Goal: Information Seeking & Learning: Check status

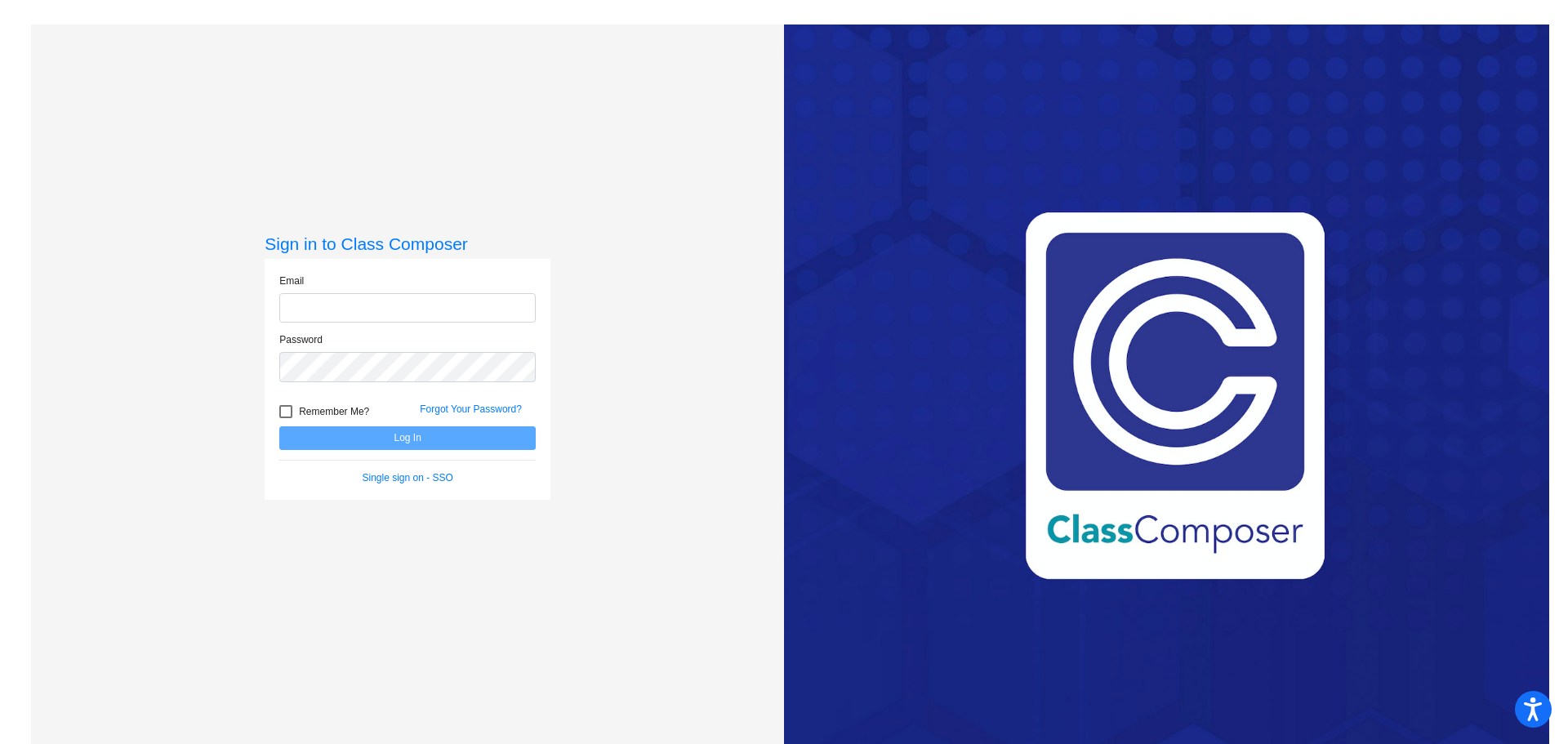
type input "[PERSON_NAME][EMAIL_ADDRESS][PERSON_NAME][DOMAIN_NAME]"
click at [353, 428] on button "Log In" at bounding box center [408, 438] width 257 height 23
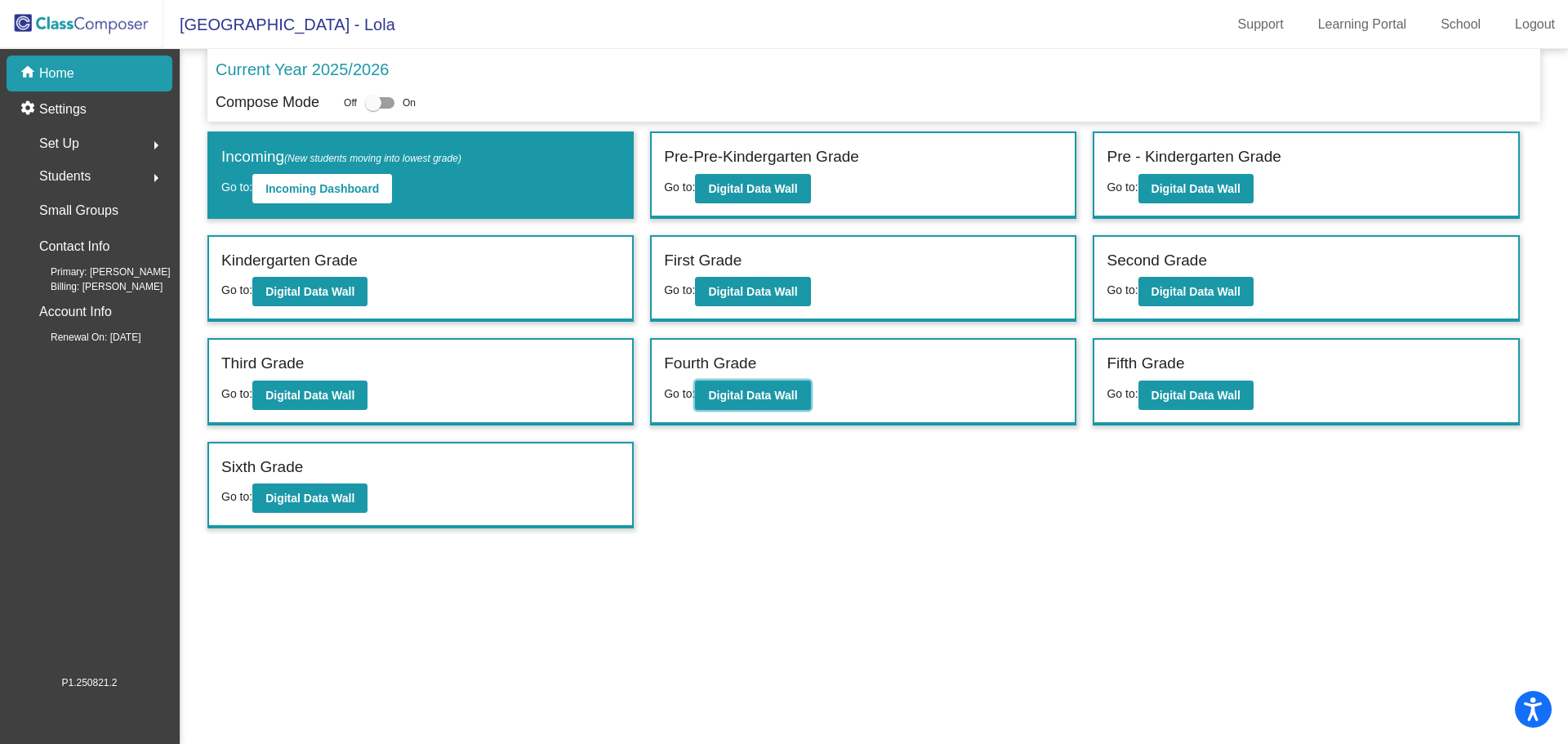
click at [723, 394] on b "Digital Data Wall" at bounding box center [753, 395] width 89 height 13
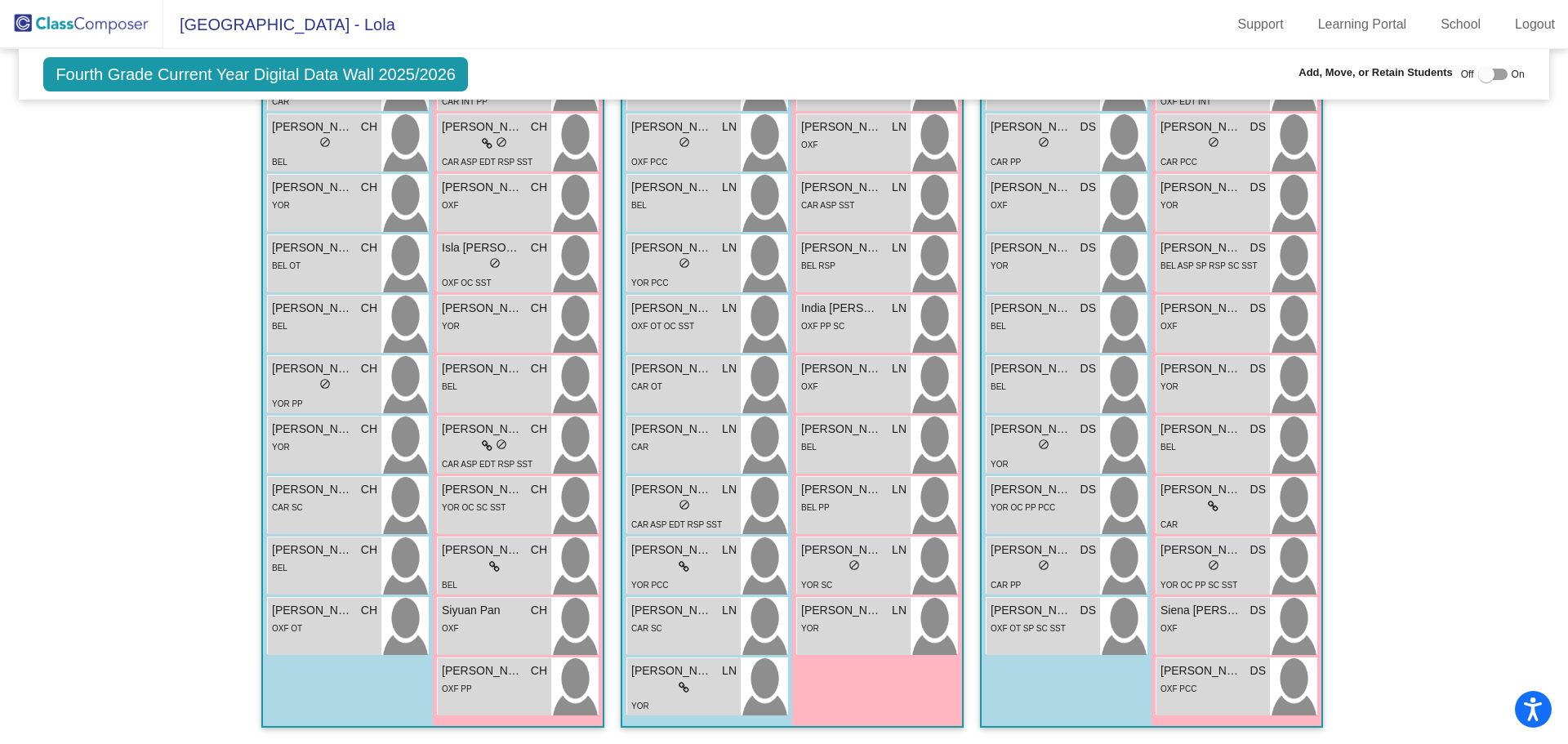
scroll to position [333, 0]
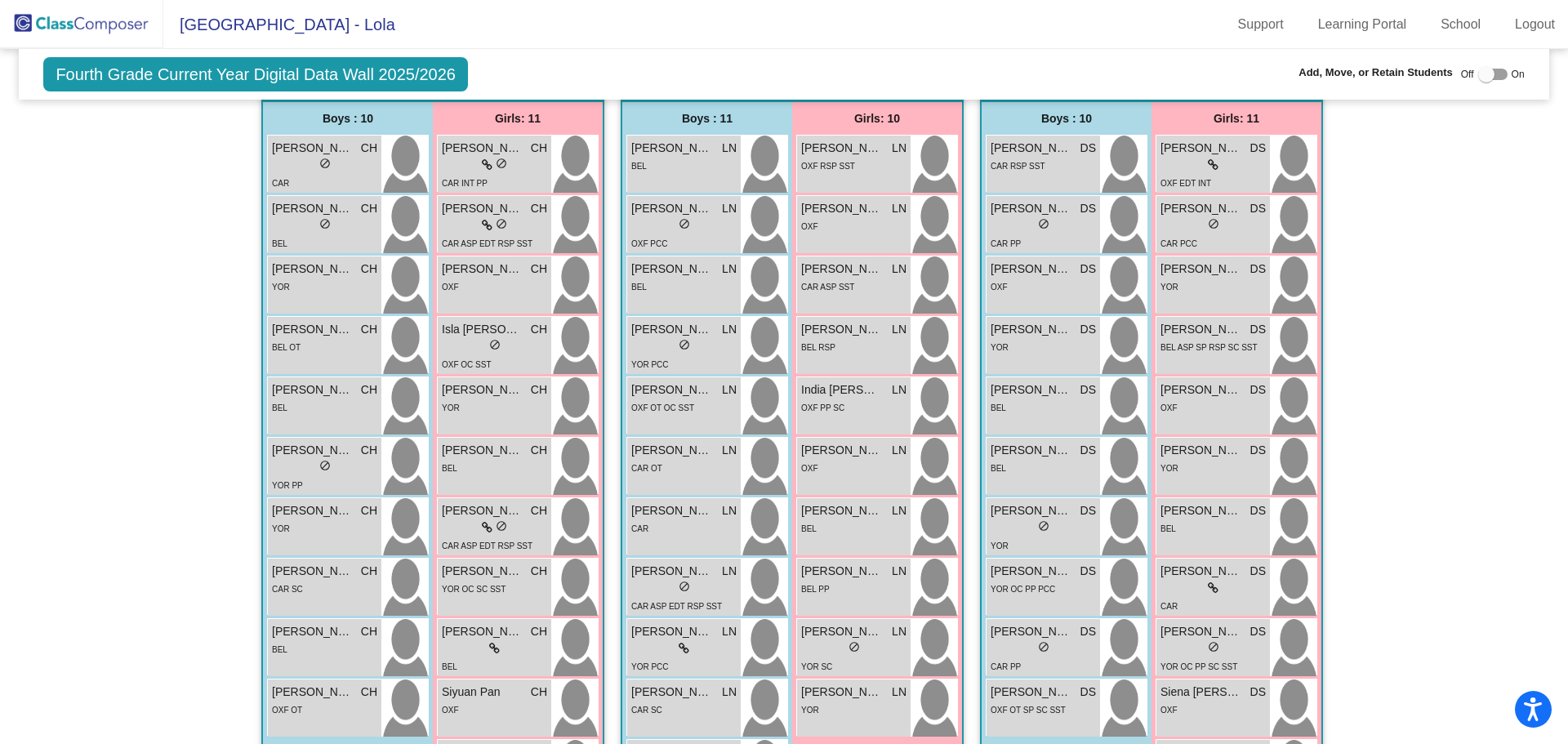
click at [473, 226] on div "lock do_not_disturb_alt" at bounding box center [494, 226] width 105 height 17
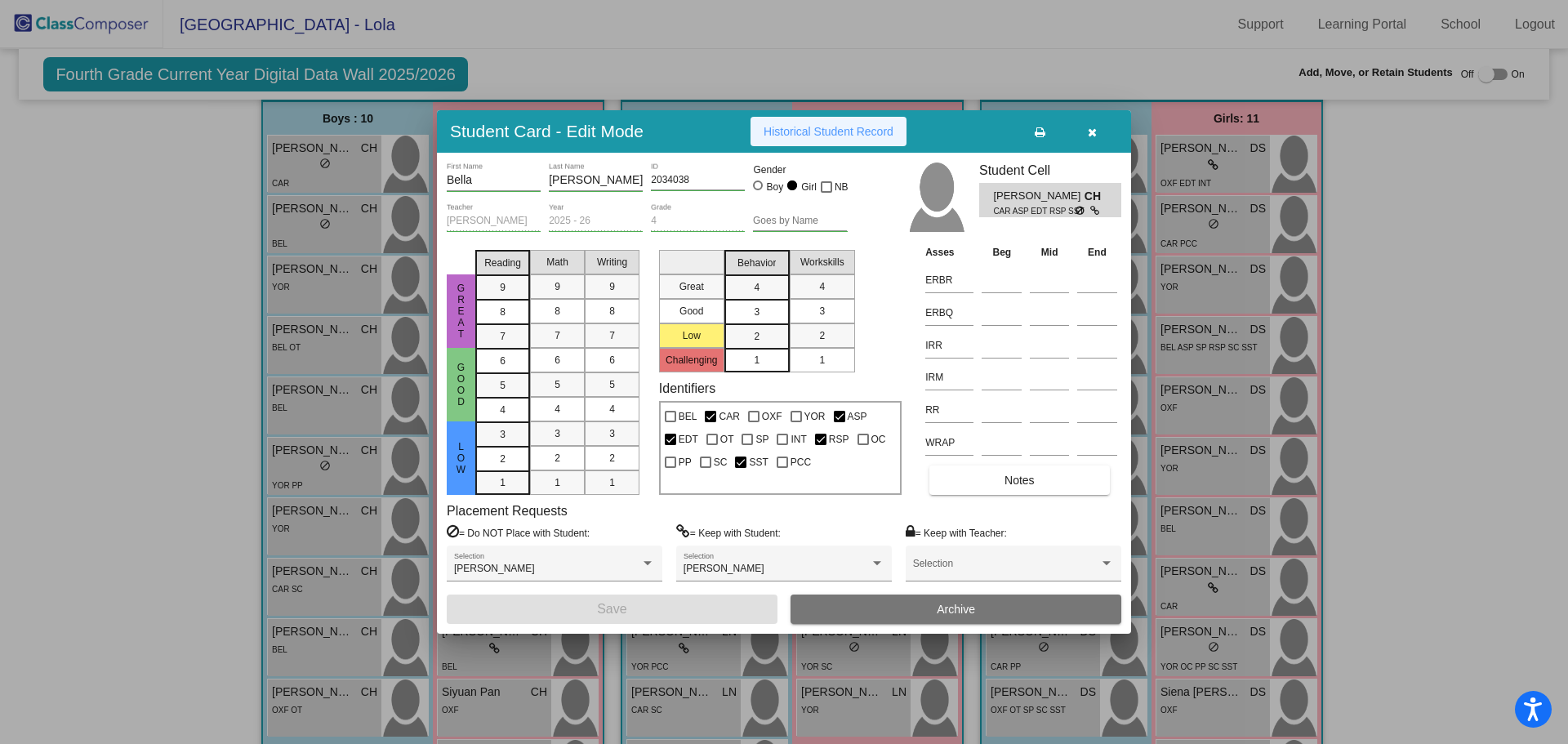
click at [795, 134] on span "Historical Student Record" at bounding box center [829, 131] width 130 height 13
click at [1090, 127] on icon "button" at bounding box center [1092, 132] width 9 height 11
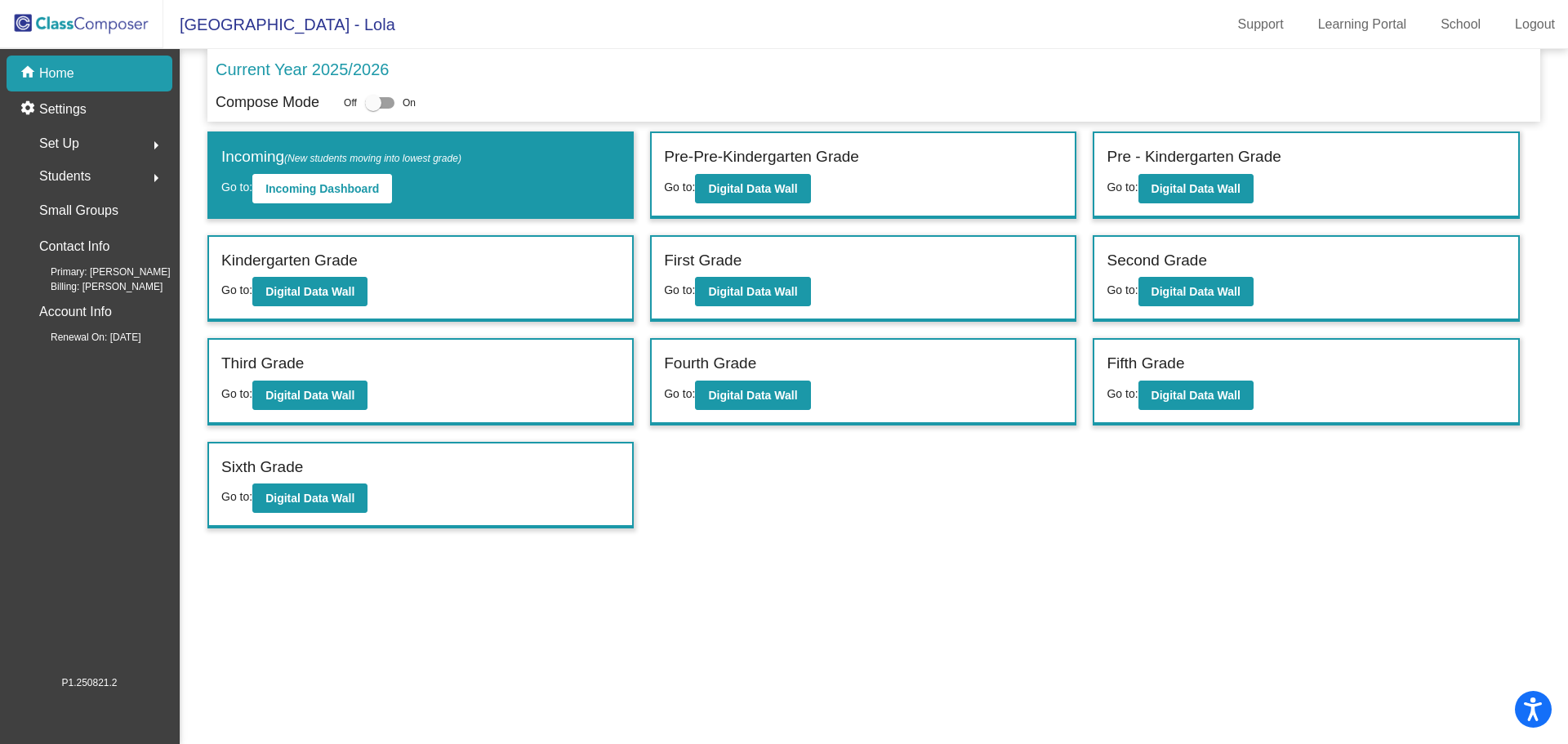
click at [1530, 23] on link "Logout" at bounding box center [1535, 24] width 66 height 26
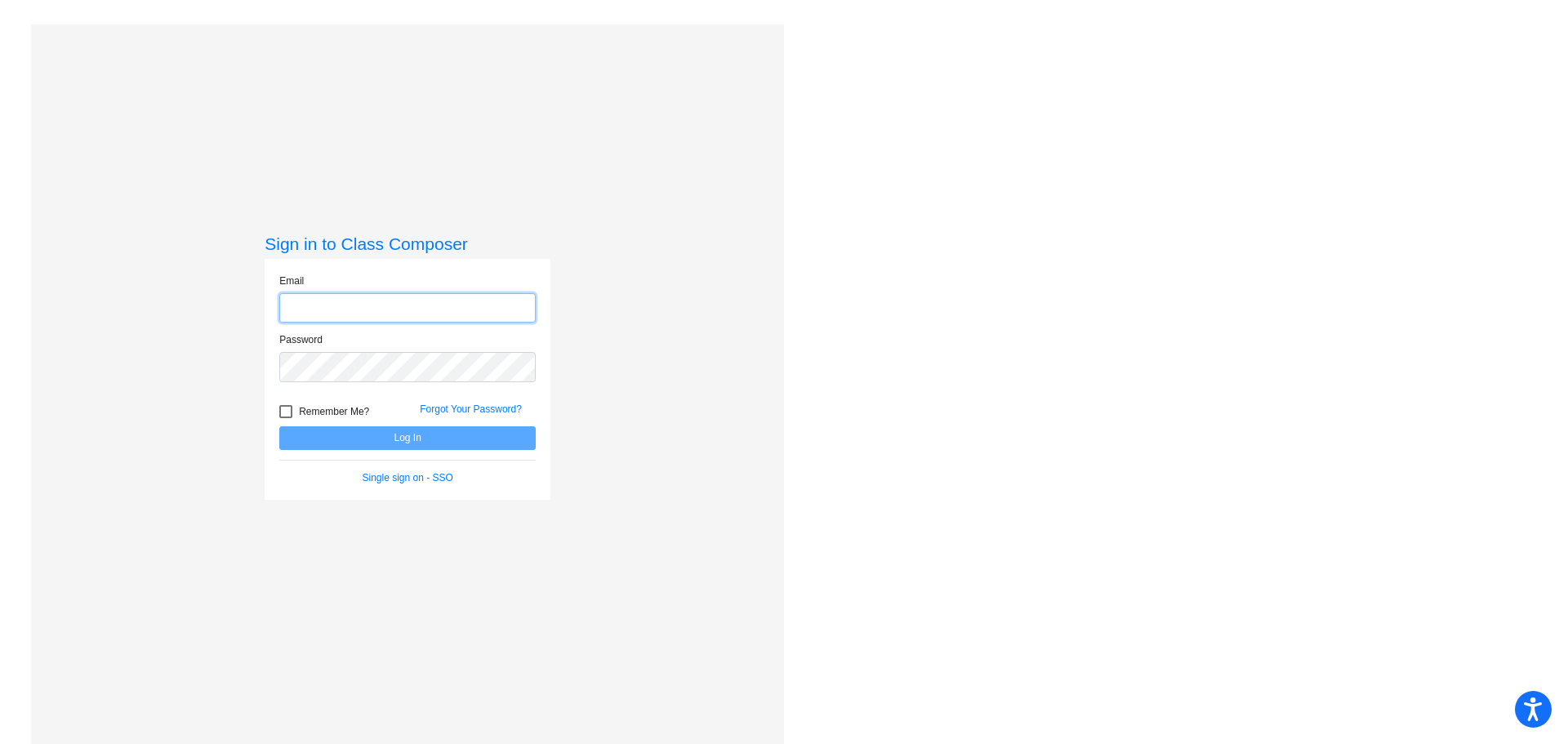
type input "[PERSON_NAME][EMAIL_ADDRESS][PERSON_NAME][DOMAIN_NAME]"
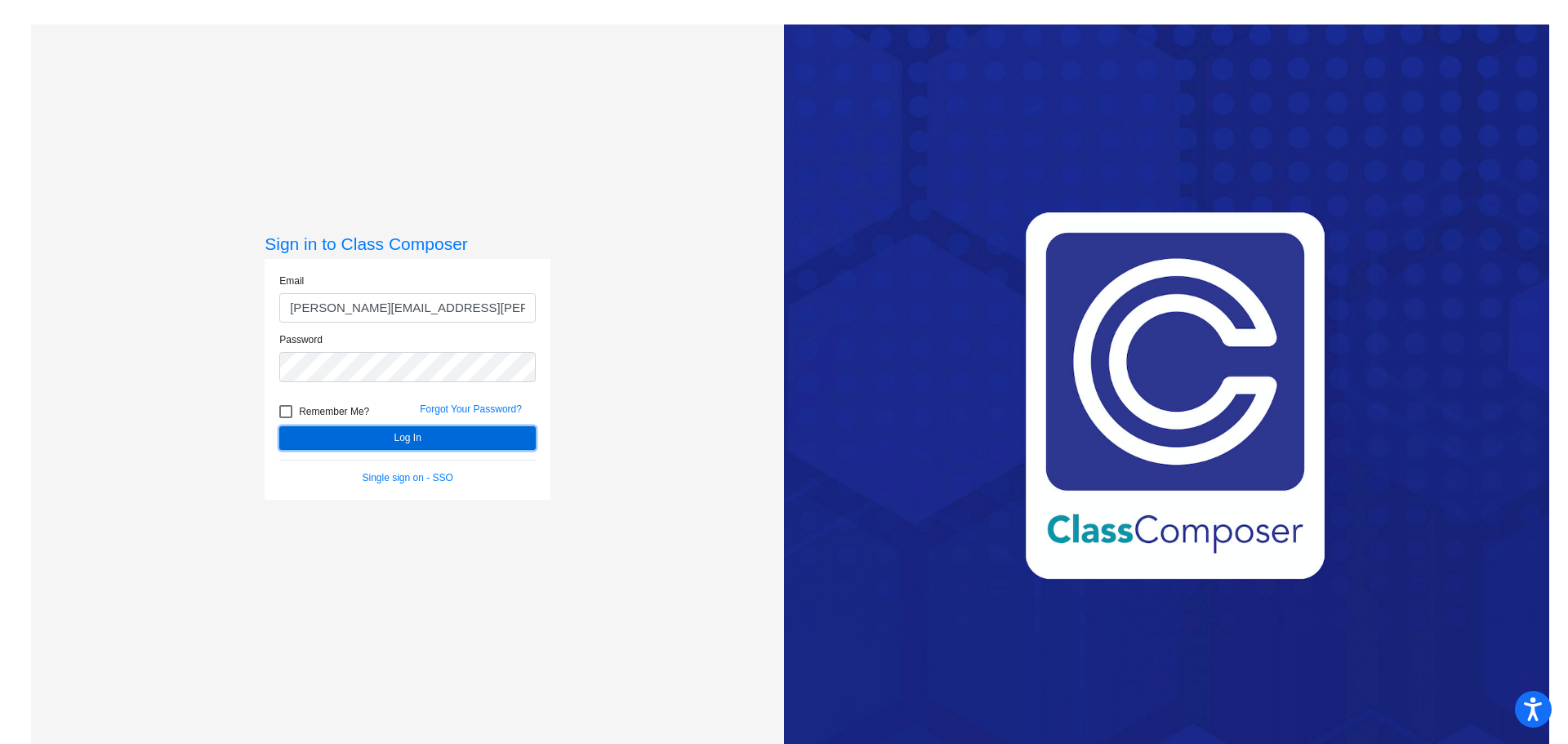
click at [386, 433] on button "Log In" at bounding box center [408, 438] width 257 height 23
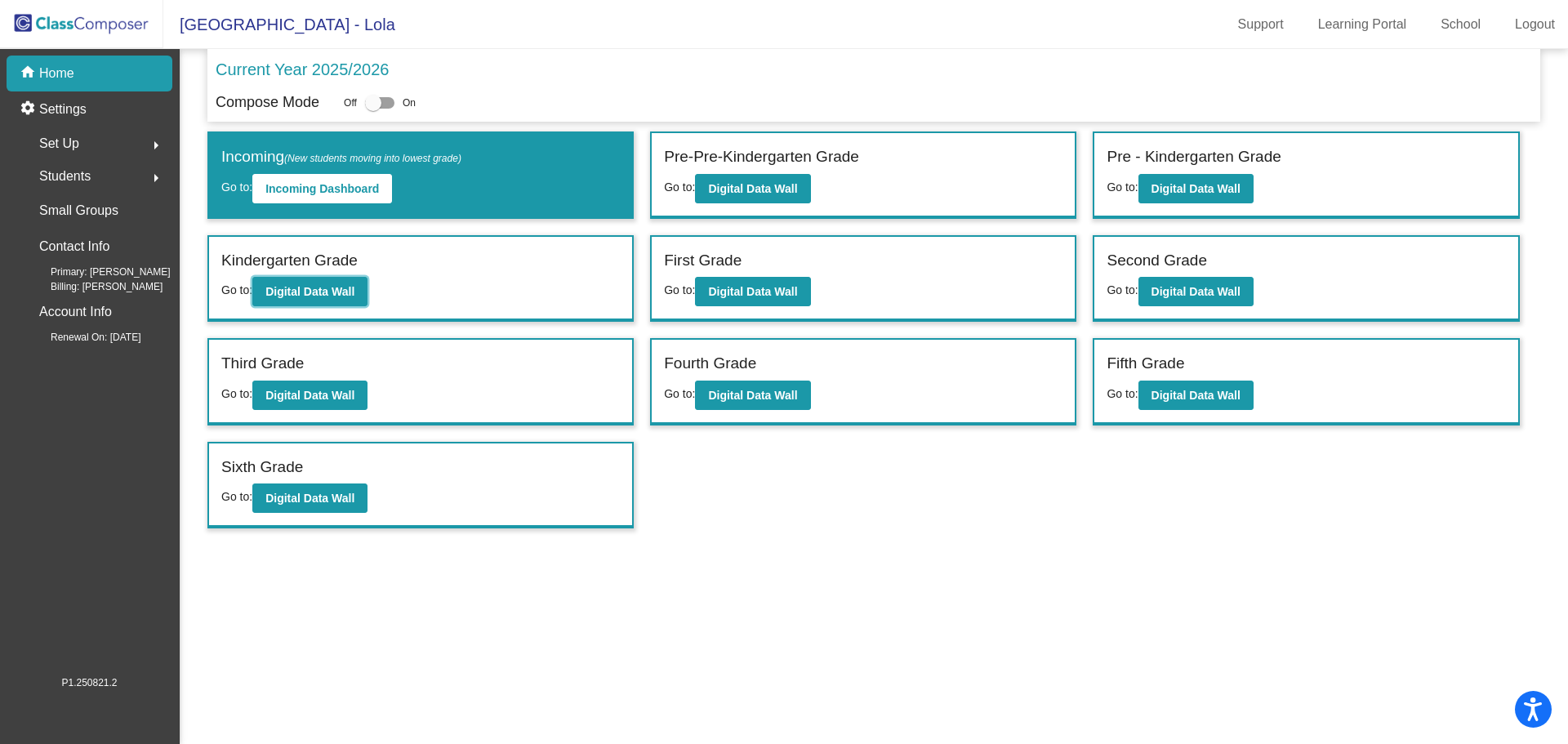
click at [323, 292] on b "Digital Data Wall" at bounding box center [310, 291] width 89 height 13
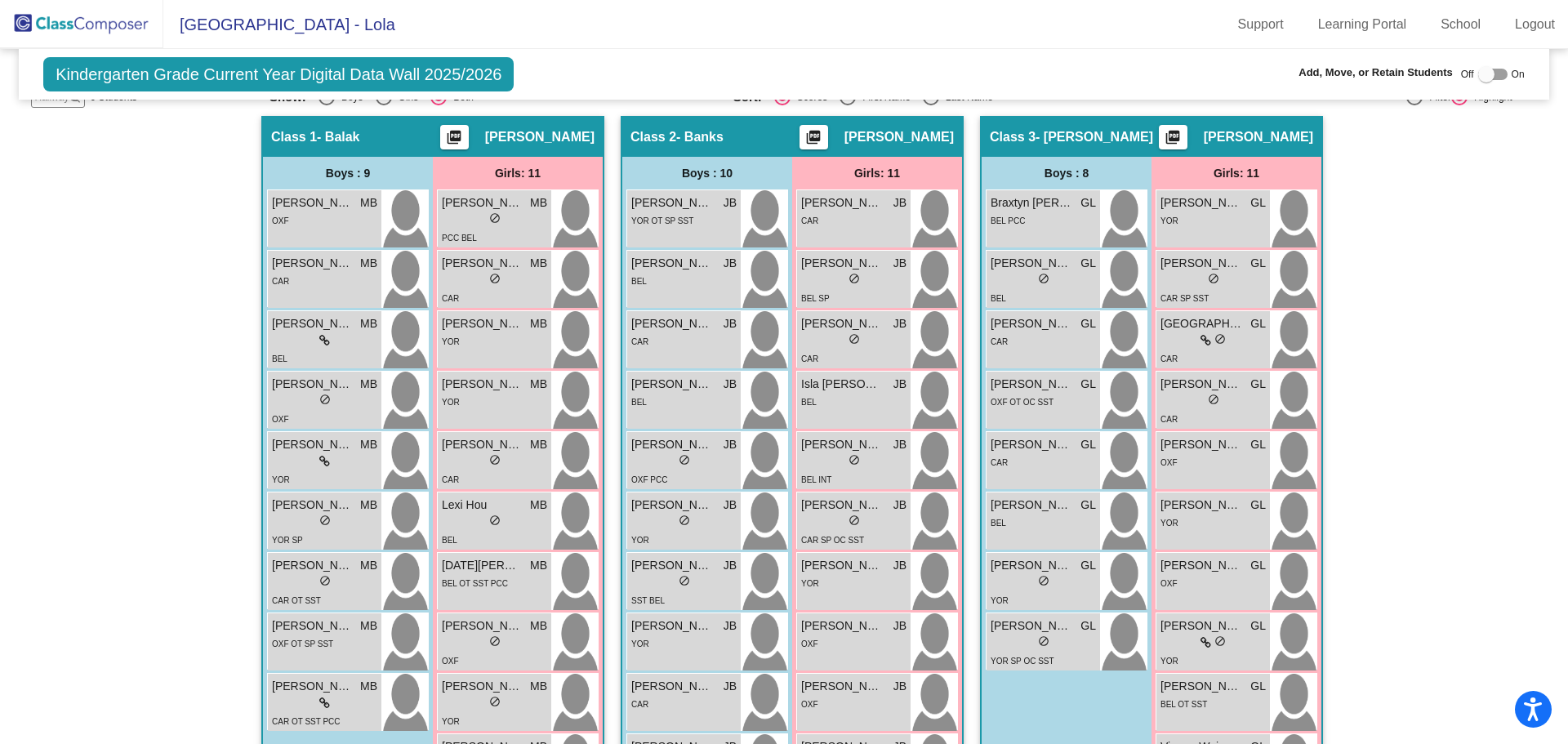
scroll to position [251, 0]
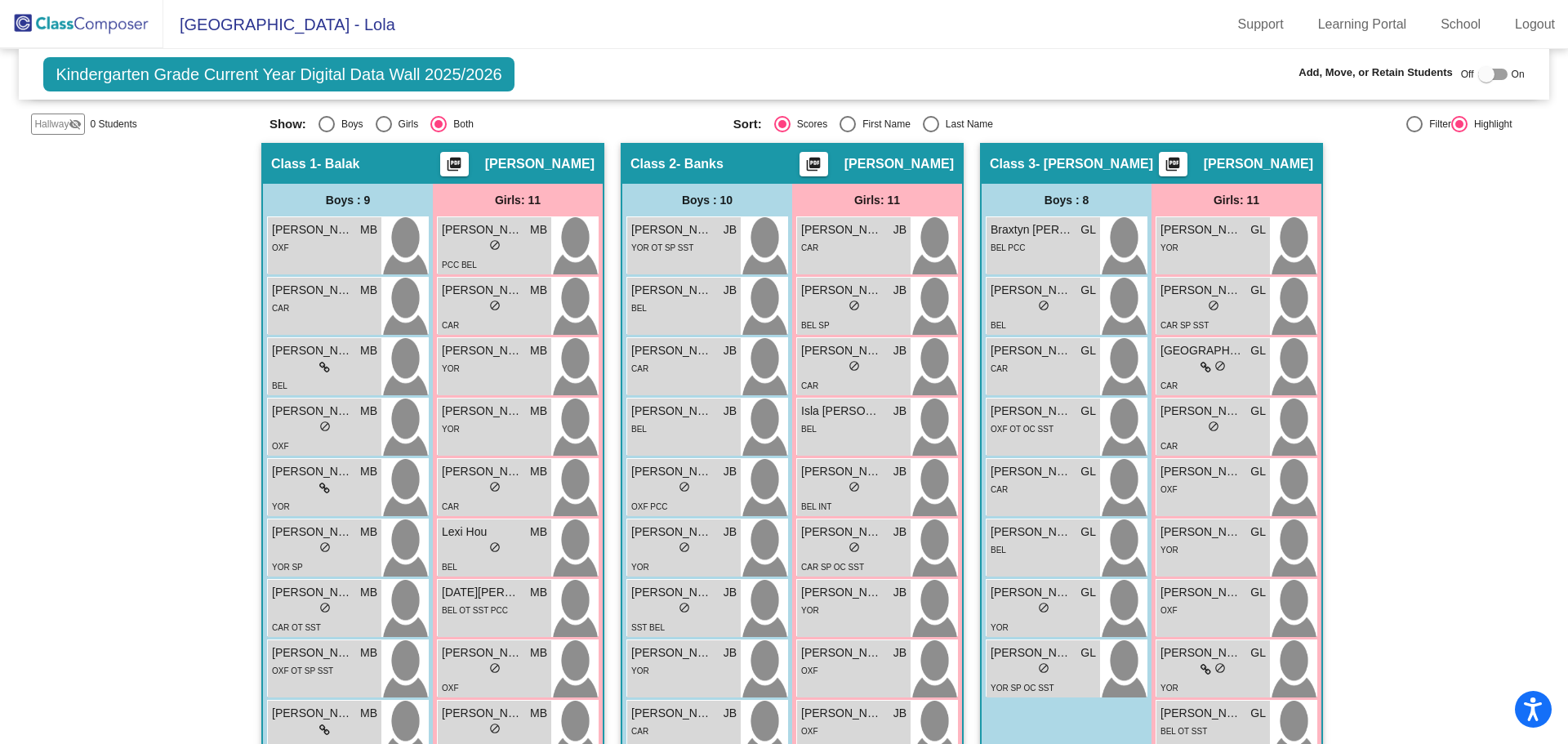
click at [1051, 429] on div "OXF OT OC SST" at bounding box center [1042, 428] width 105 height 17
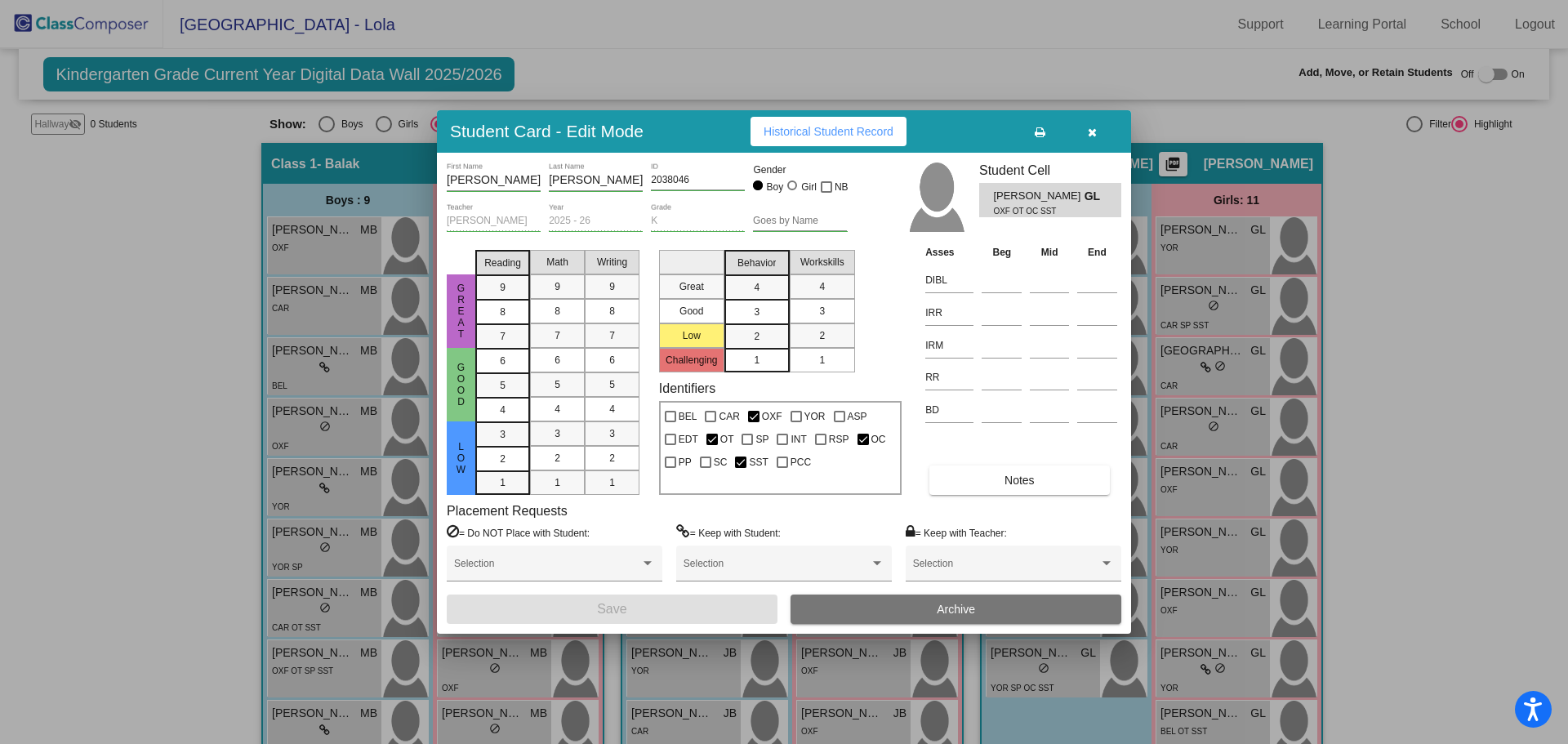
click at [865, 132] on span "Historical Student Record" at bounding box center [829, 131] width 130 height 13
click at [1095, 128] on icon "button" at bounding box center [1092, 132] width 9 height 11
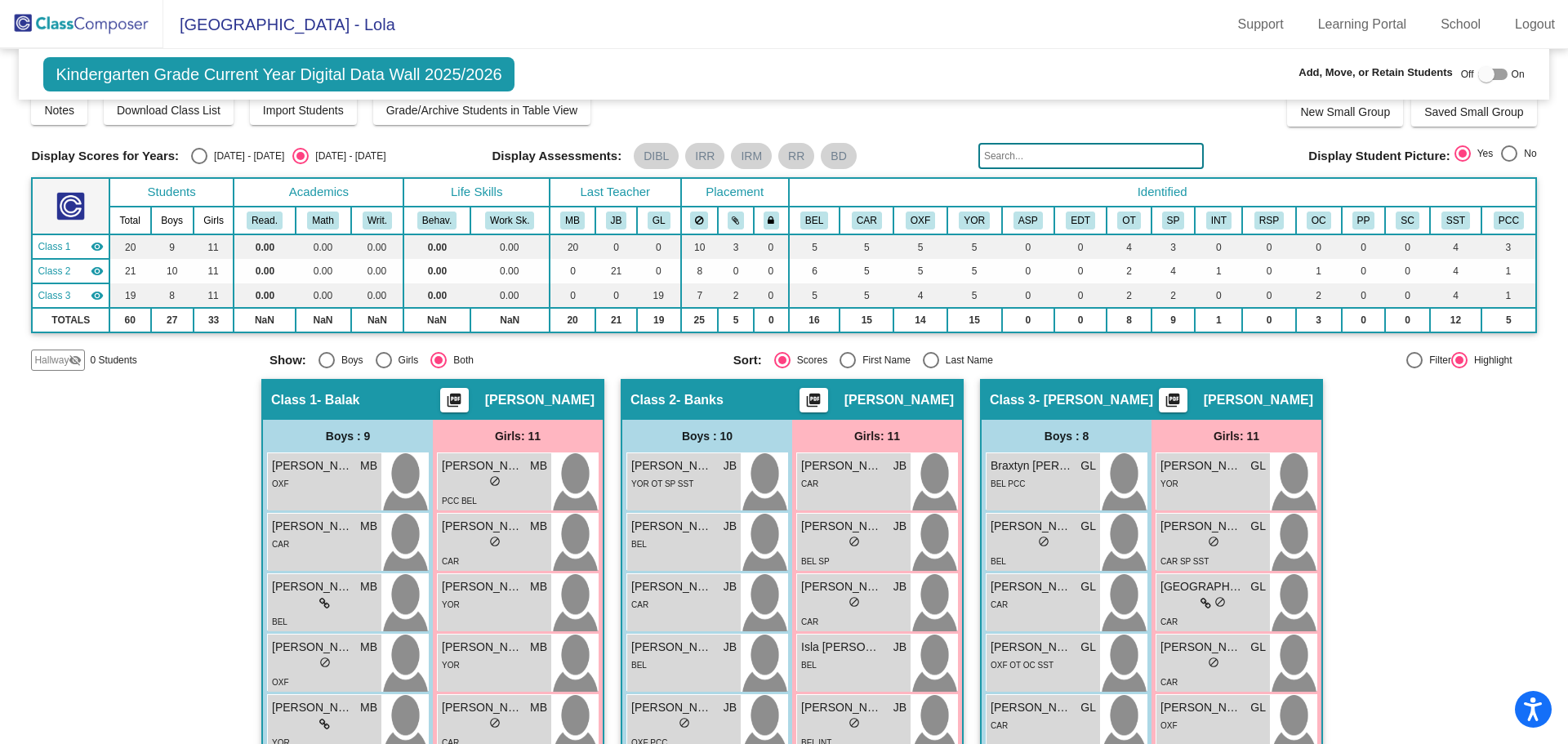
scroll to position [0, 0]
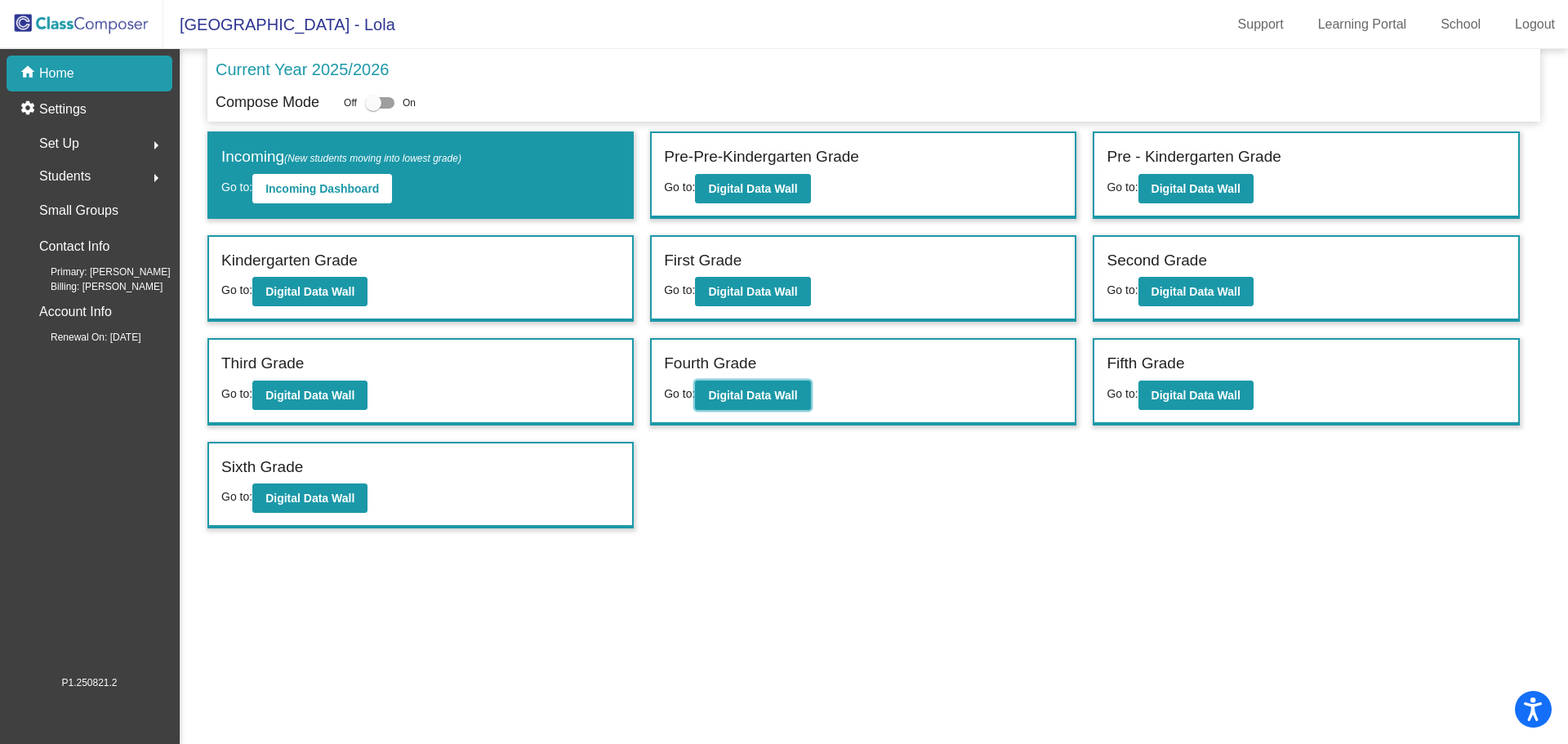
click at [733, 400] on b "Digital Data Wall" at bounding box center [753, 395] width 89 height 13
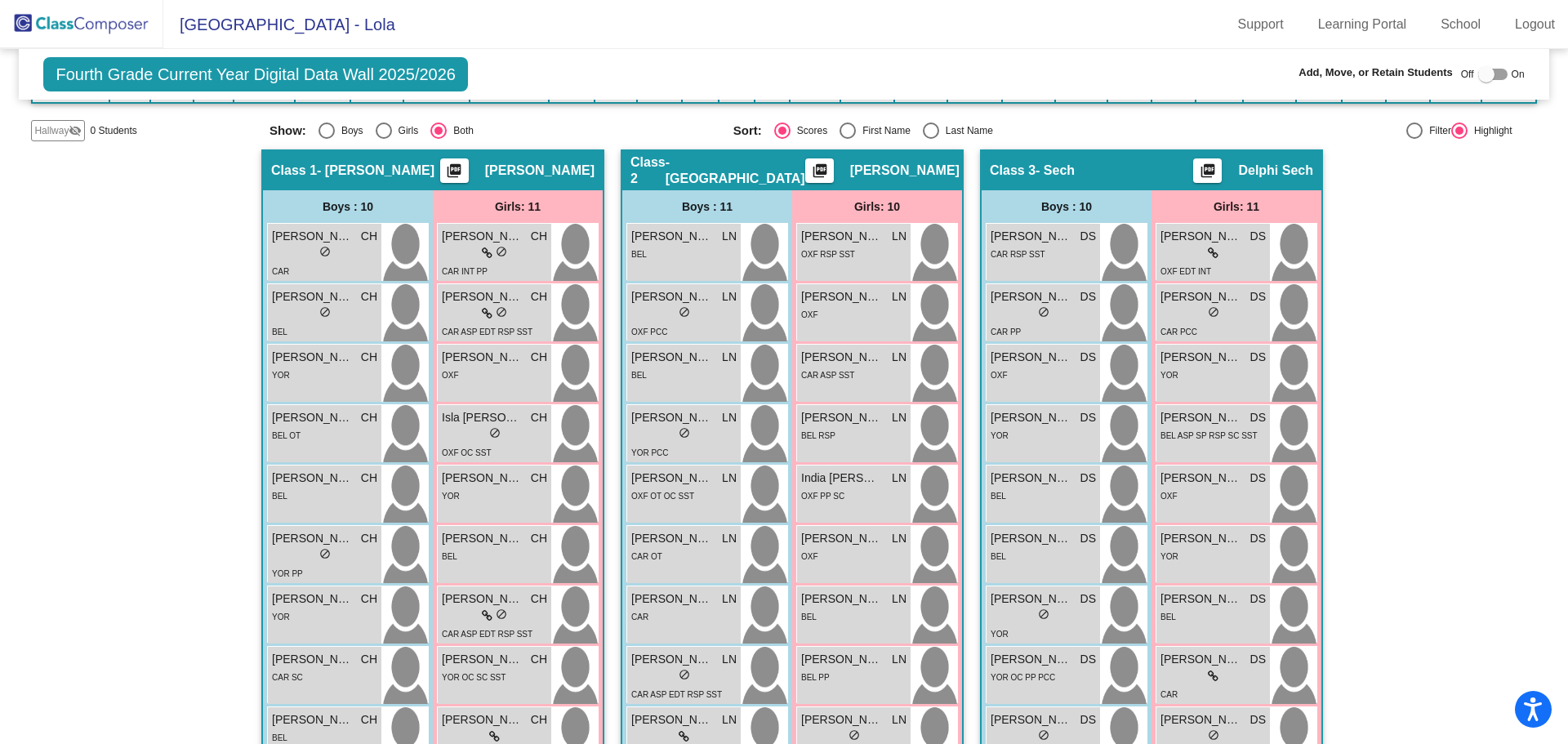
scroll to position [327, 0]
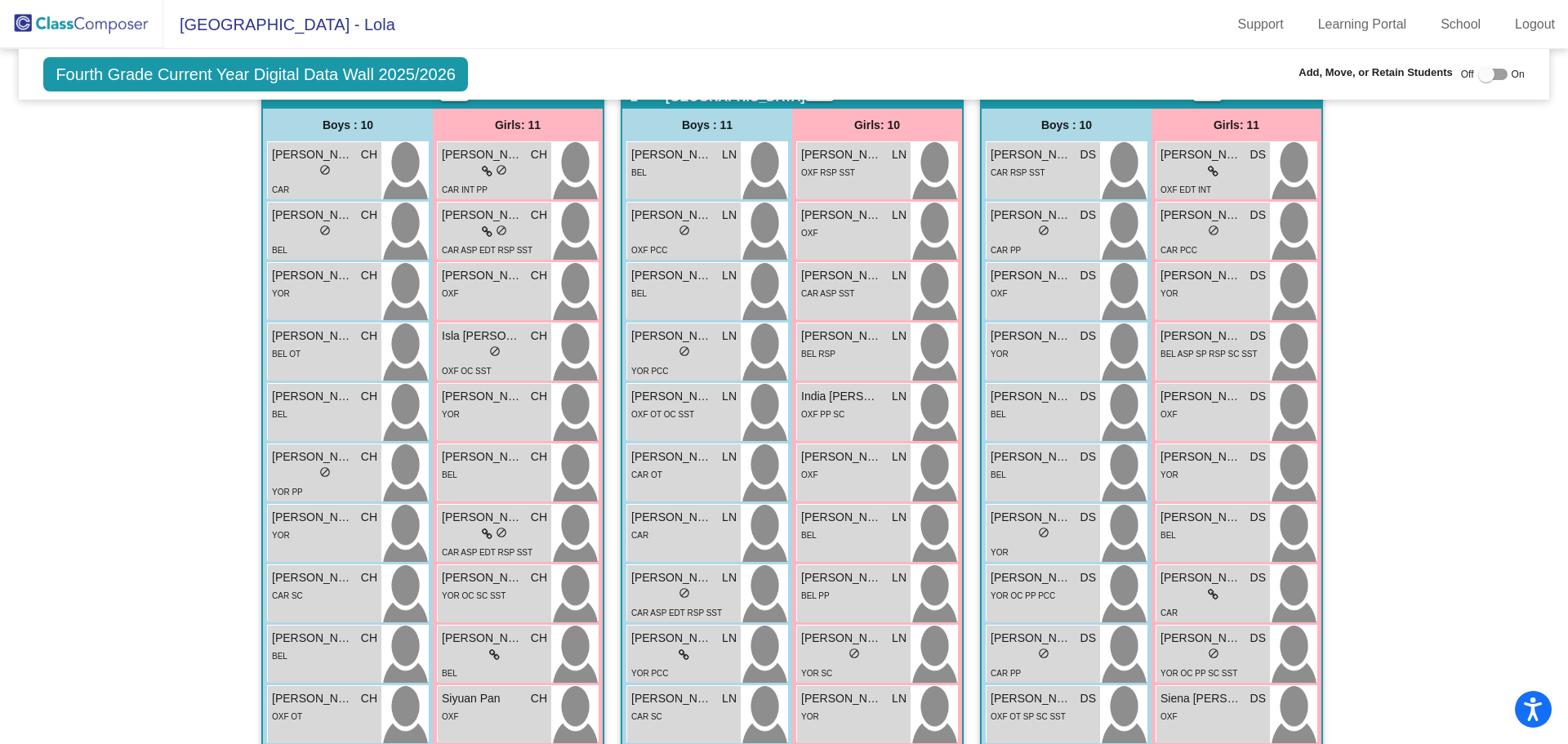
click at [715, 596] on div "lock do_not_disturb_alt" at bounding box center [683, 595] width 105 height 17
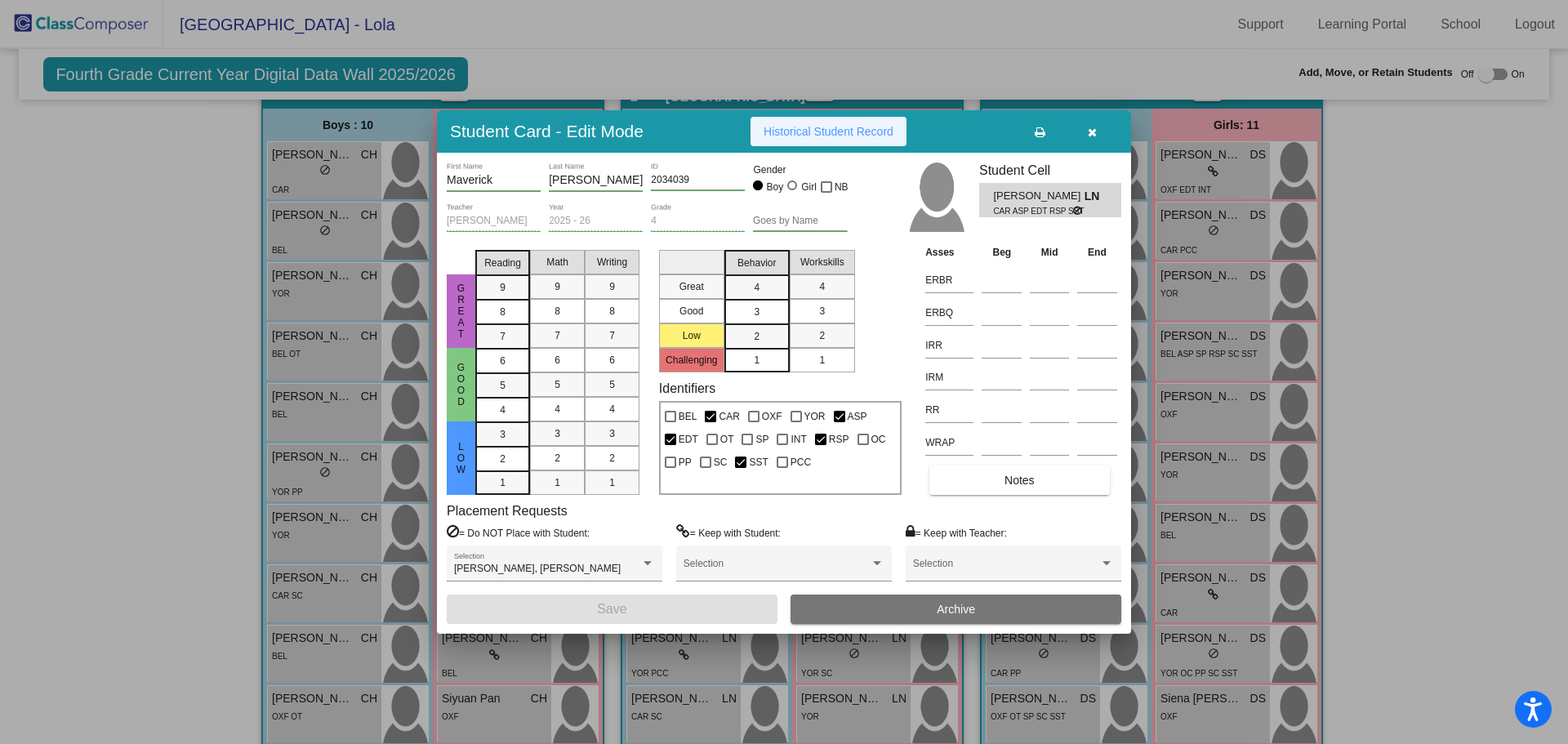
click at [828, 133] on span "Historical Student Record" at bounding box center [829, 131] width 130 height 13
click at [1092, 131] on icon "button" at bounding box center [1092, 132] width 9 height 11
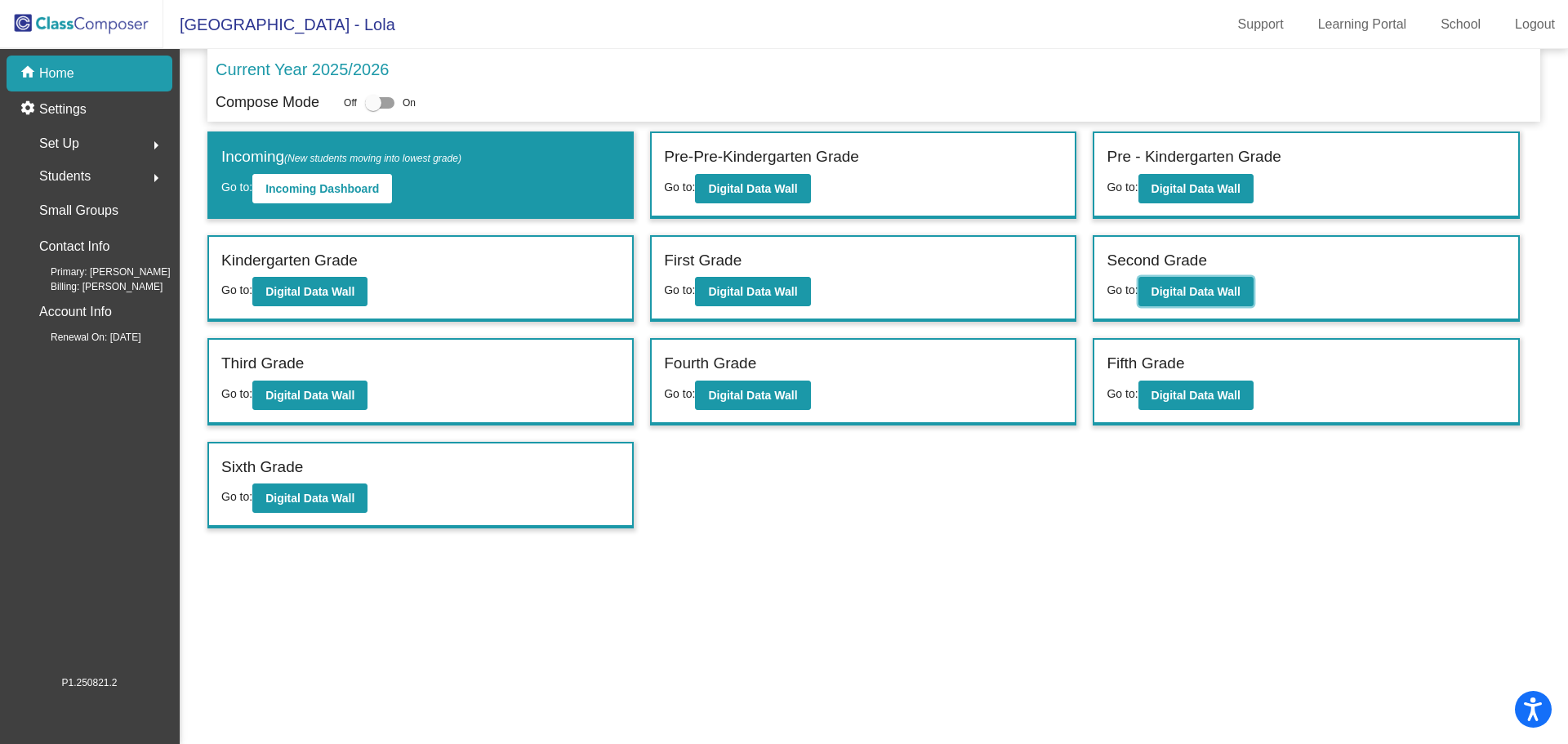
click at [1166, 289] on b "Digital Data Wall" at bounding box center [1196, 291] width 89 height 13
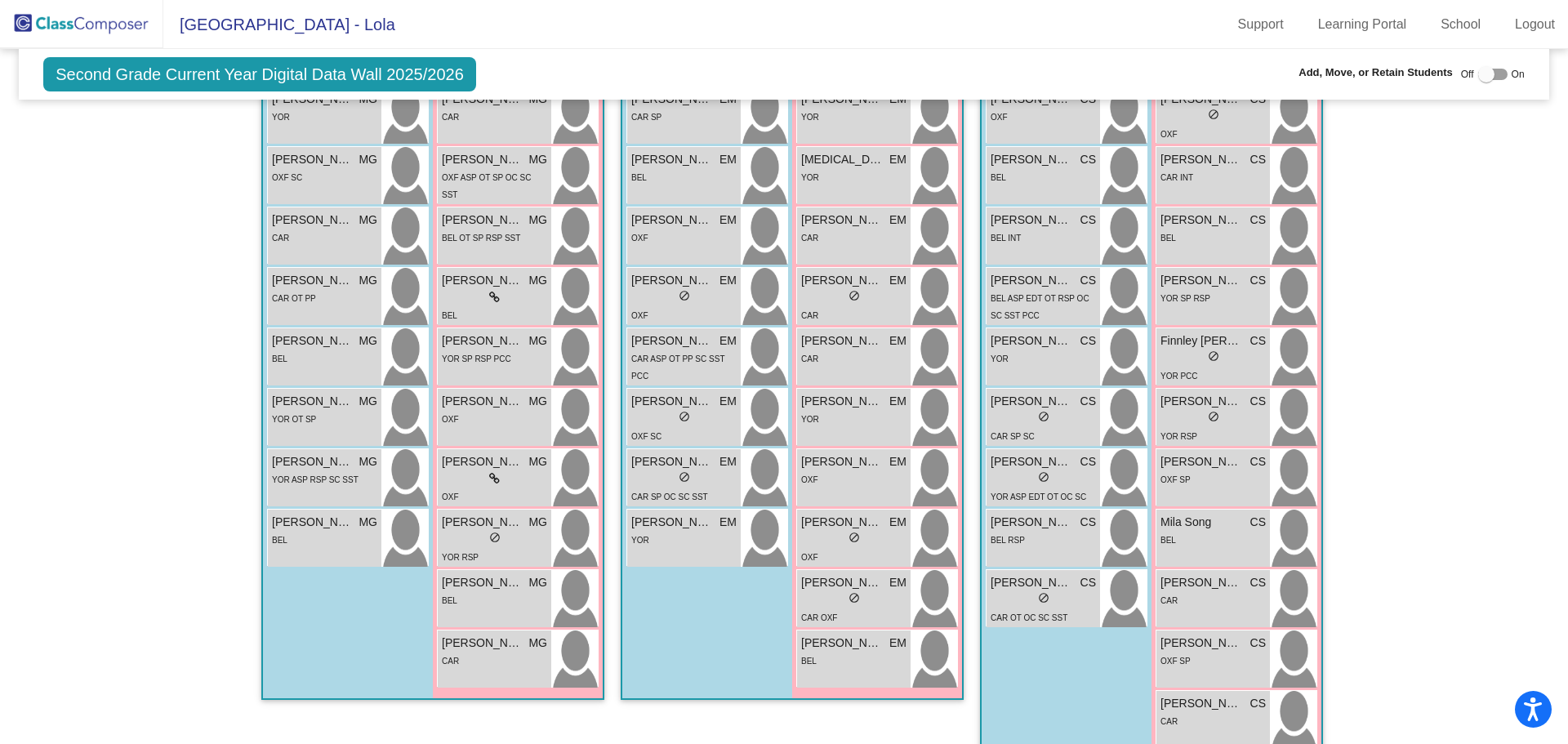
scroll to position [475, 0]
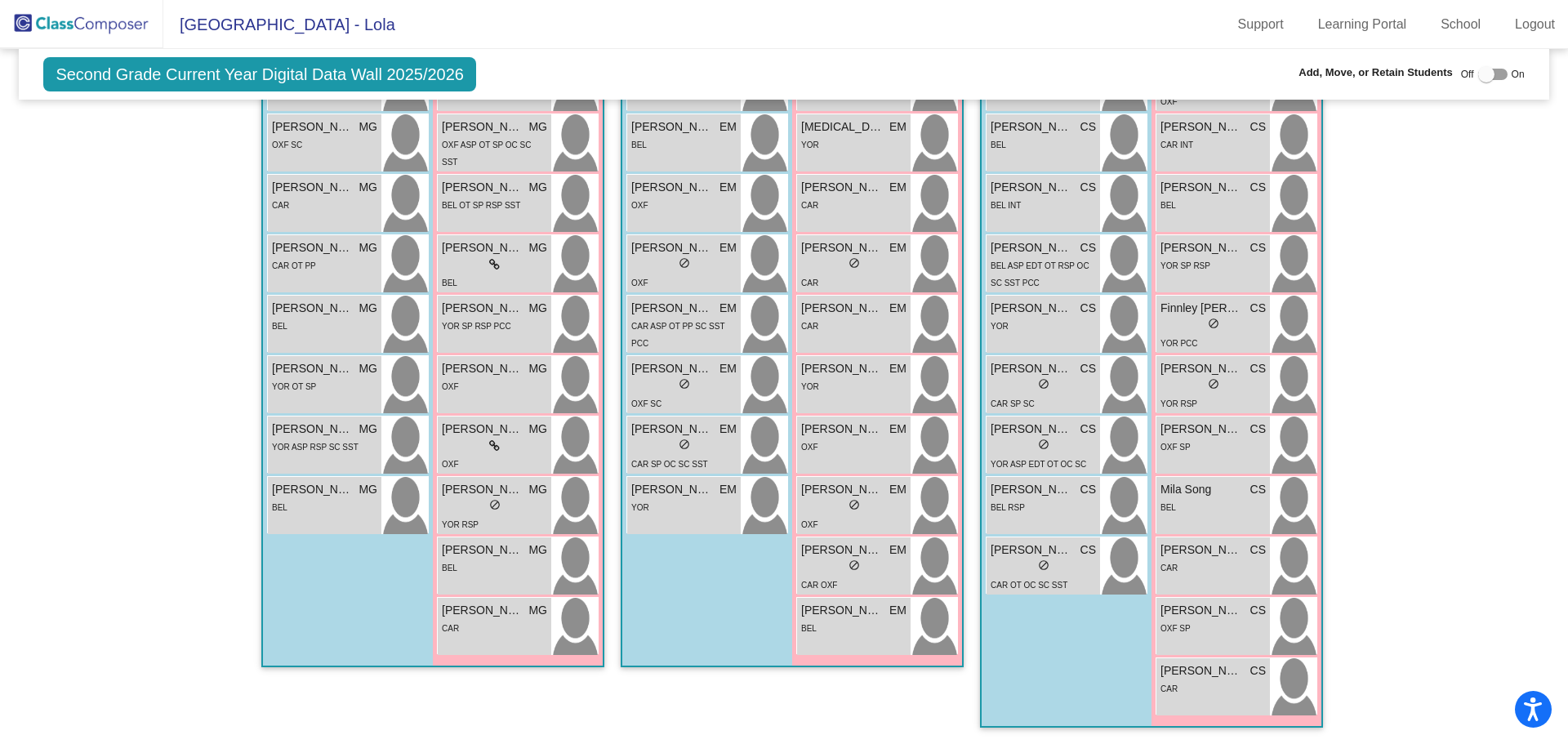
click at [1009, 552] on span "[PERSON_NAME]" at bounding box center [1031, 550] width 82 height 17
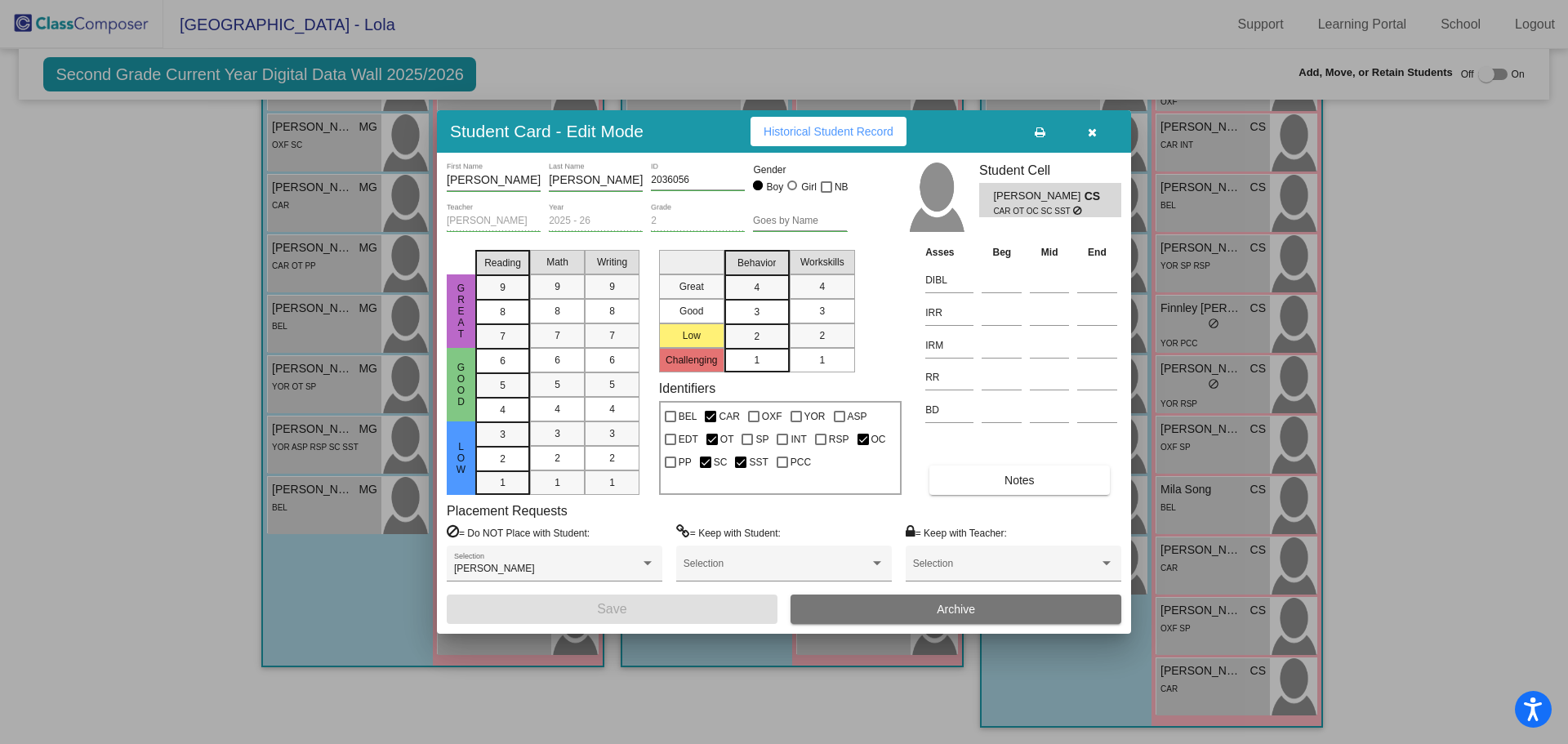
click at [779, 134] on span "Historical Student Record" at bounding box center [829, 131] width 130 height 13
click at [1090, 127] on icon "button" at bounding box center [1092, 132] width 9 height 11
